Goal: Information Seeking & Learning: Learn about a topic

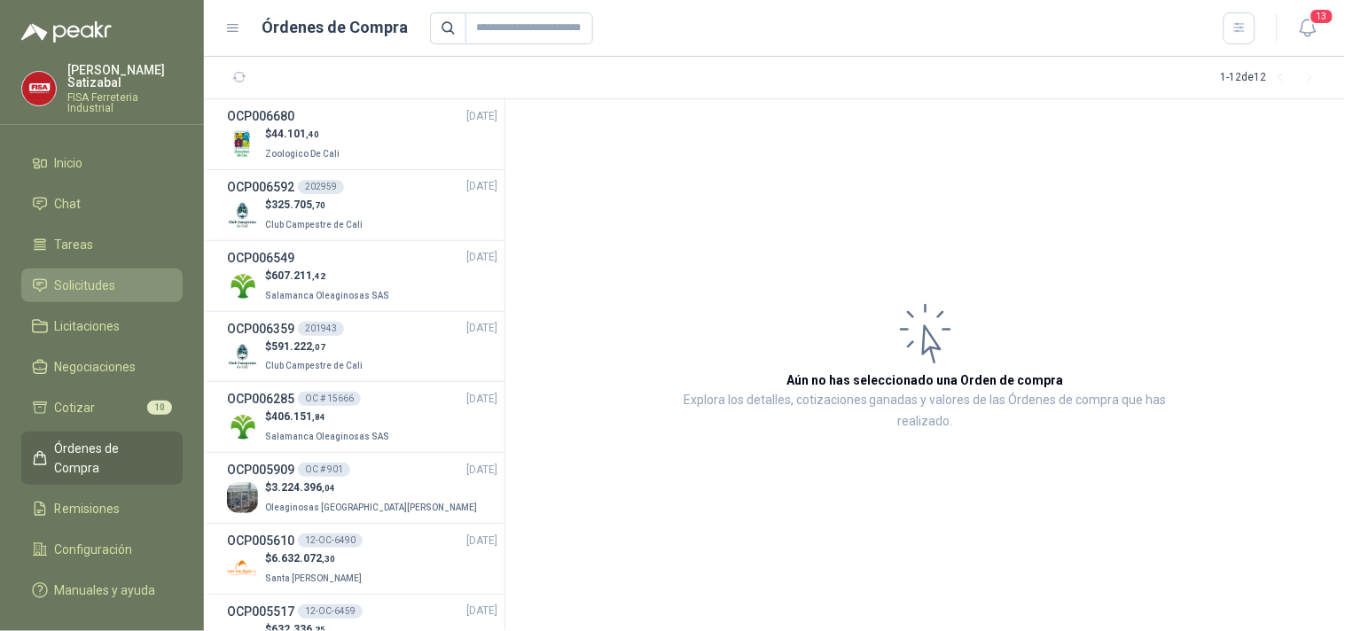
click at [113, 276] on span "Solicitudes" at bounding box center [85, 286] width 61 height 20
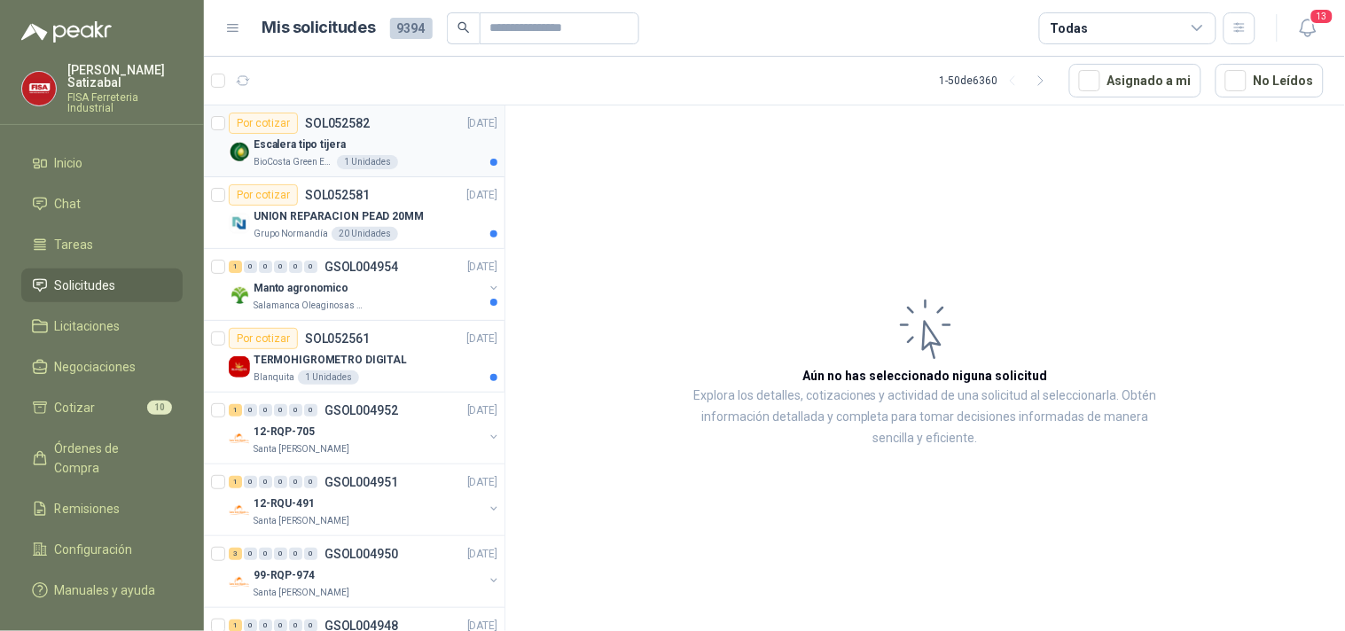
click at [312, 129] on div "Por cotizar SOL052582" at bounding box center [299, 123] width 141 height 21
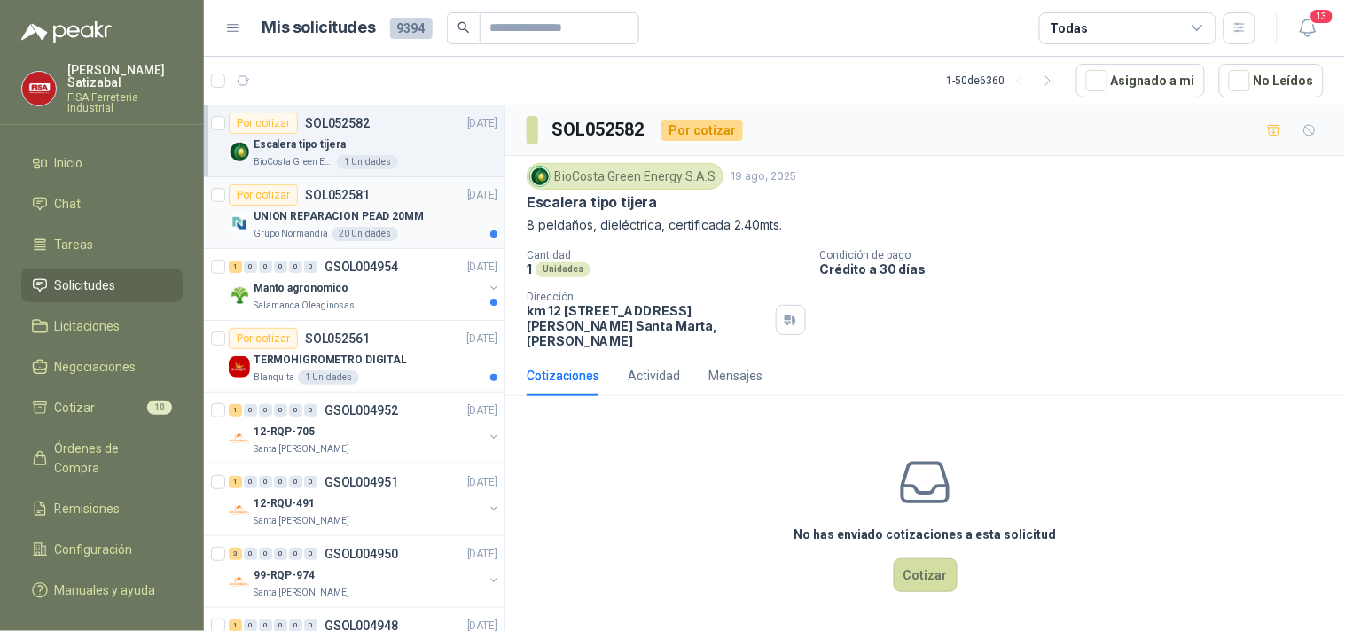
click at [329, 198] on p "SOL052581" at bounding box center [337, 195] width 65 height 12
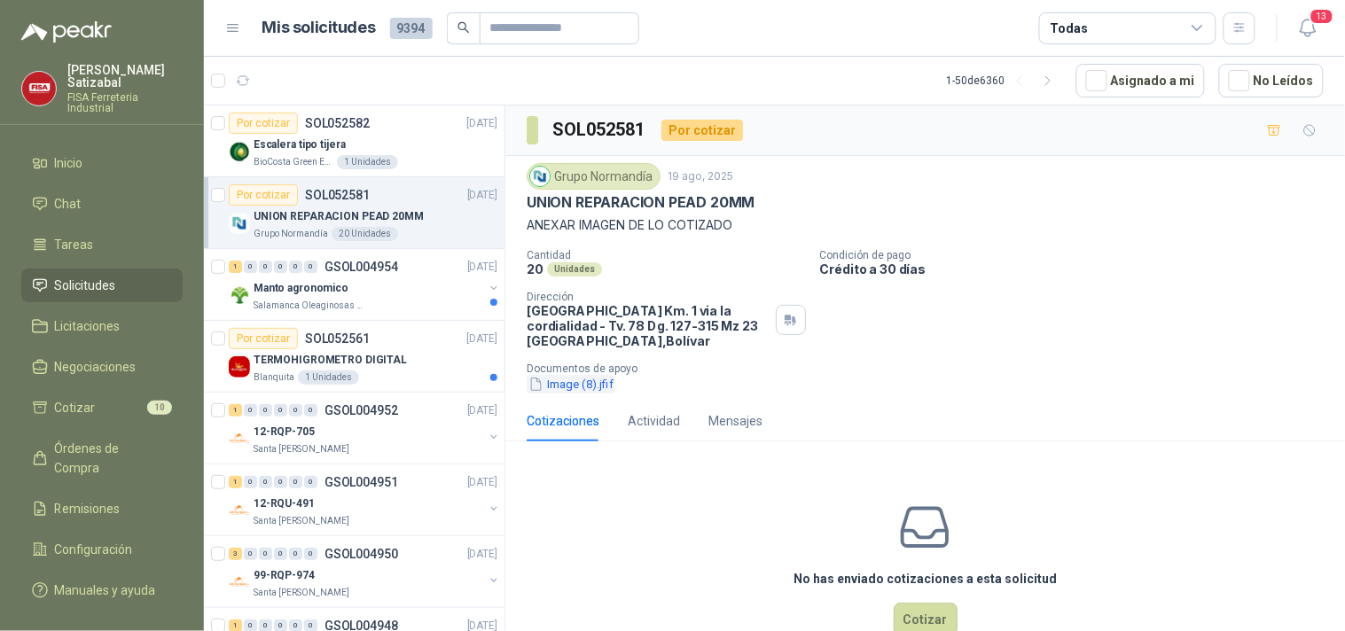
click at [571, 380] on button "Image (8).jfif" at bounding box center [571, 384] width 89 height 19
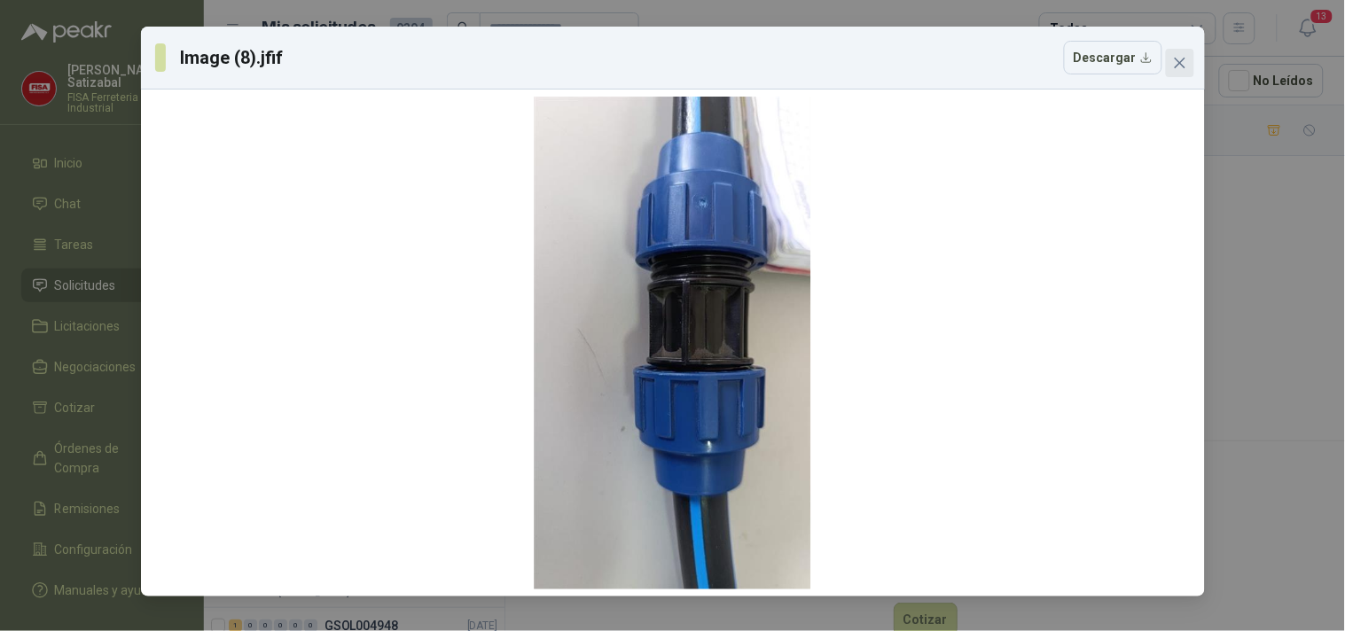
click at [1184, 56] on icon "close" at bounding box center [1180, 63] width 14 height 14
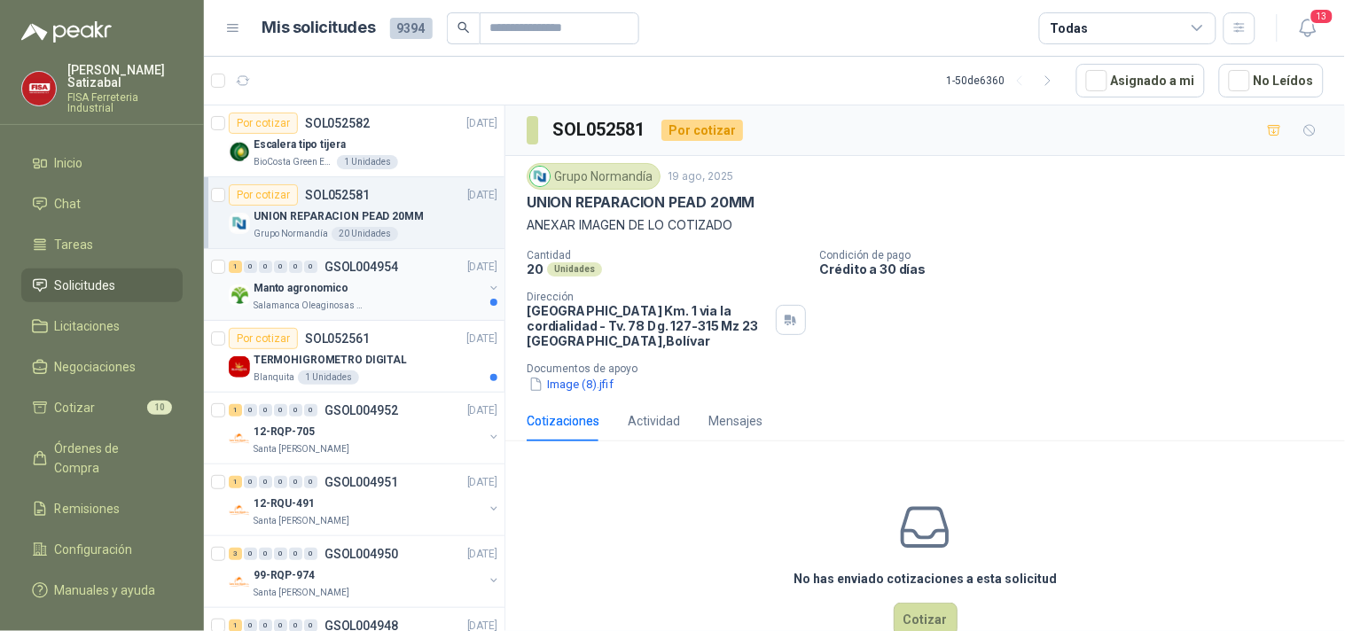
click at [302, 297] on div "Manto agronomico" at bounding box center [369, 288] width 230 height 21
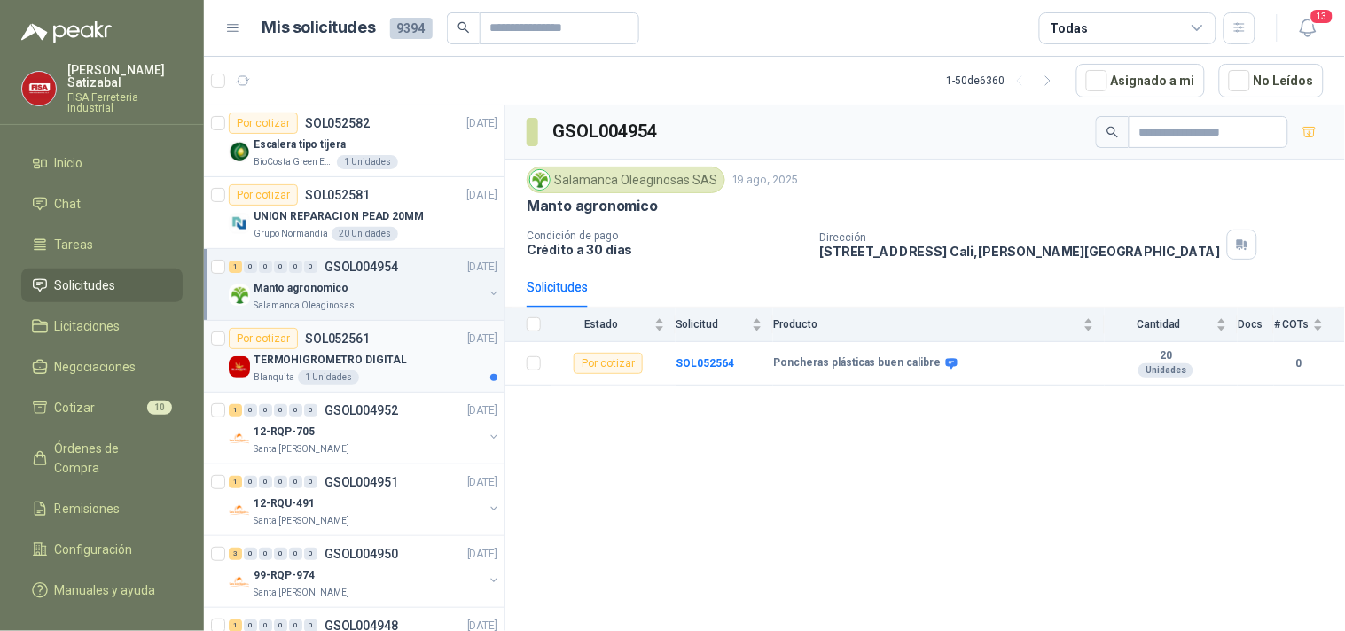
click at [312, 352] on p "TERMOHIGROMETRO DIGITAL" at bounding box center [330, 360] width 153 height 17
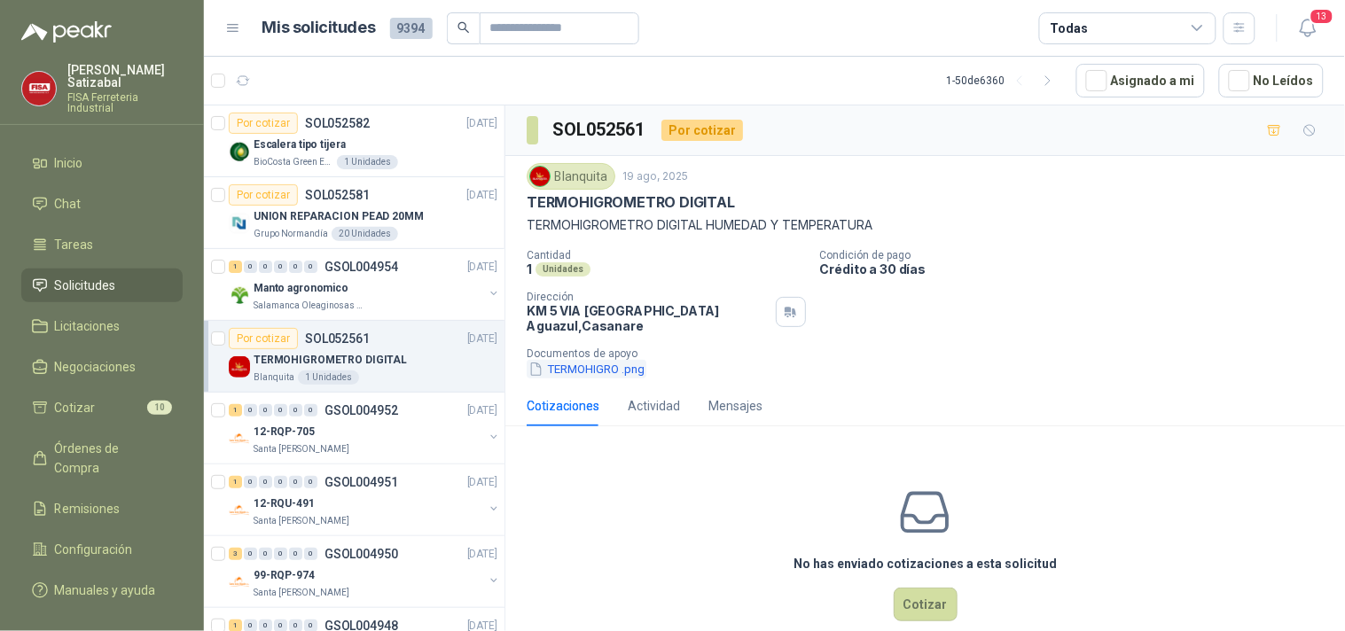
click at [603, 367] on button "TERMOHIGRO .png" at bounding box center [587, 369] width 120 height 19
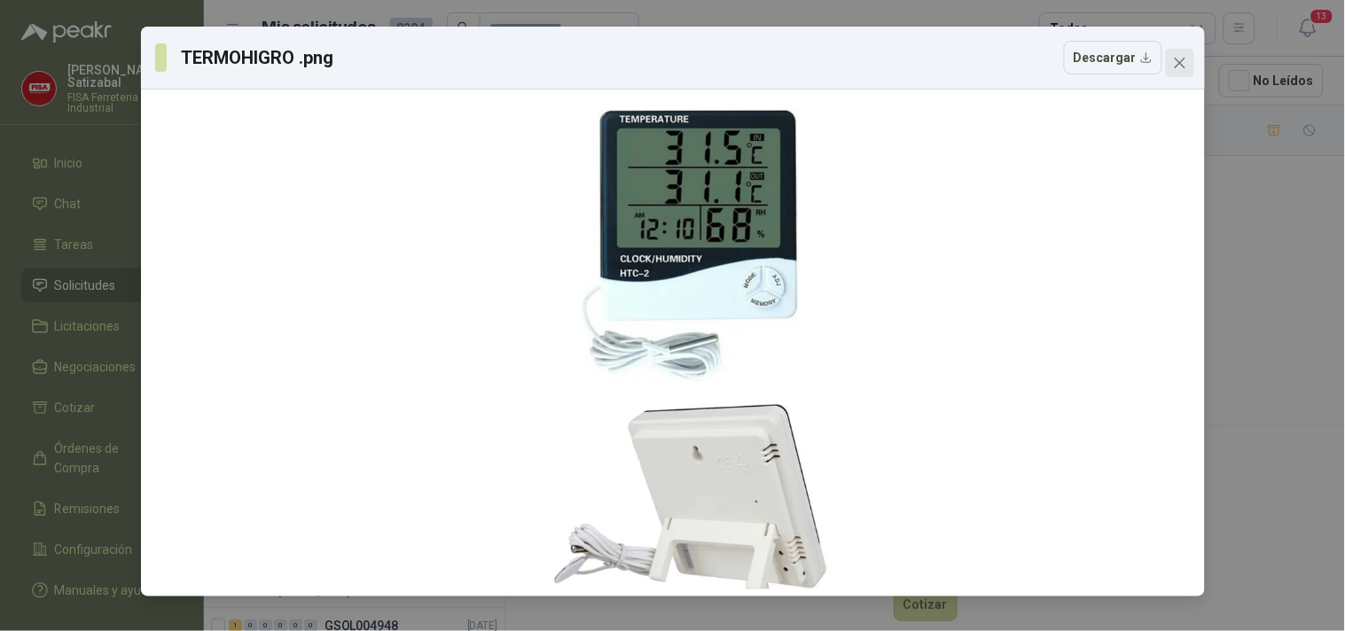
click at [1183, 74] on button "Close" at bounding box center [1180, 63] width 28 height 28
